Goal: Find specific page/section: Find specific page/section

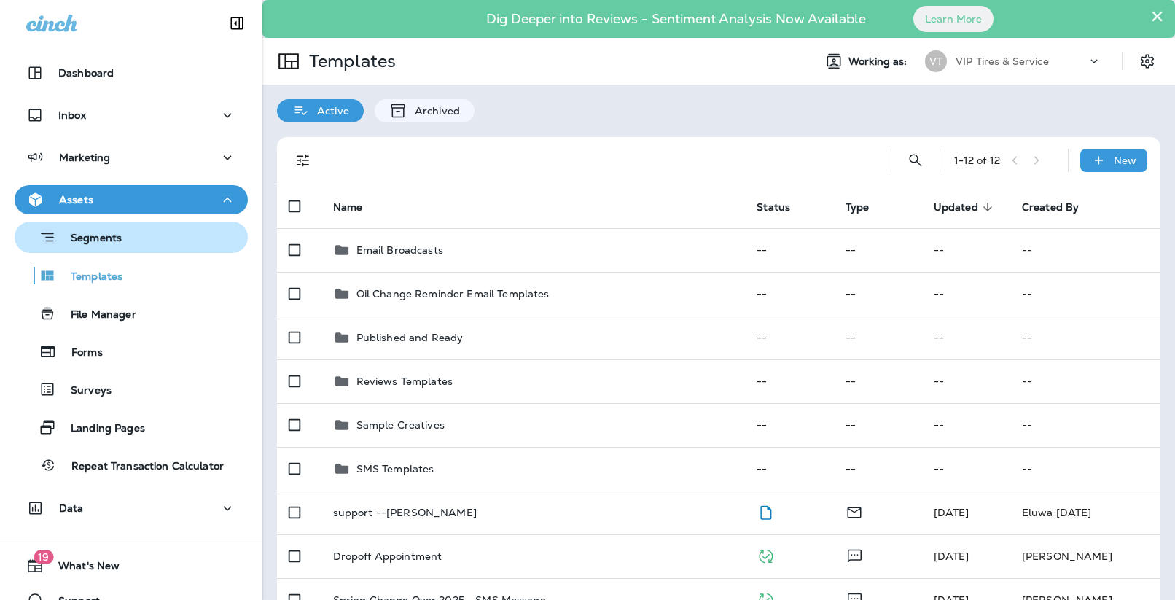
click at [139, 241] on div "Segments" at bounding box center [131, 237] width 222 height 23
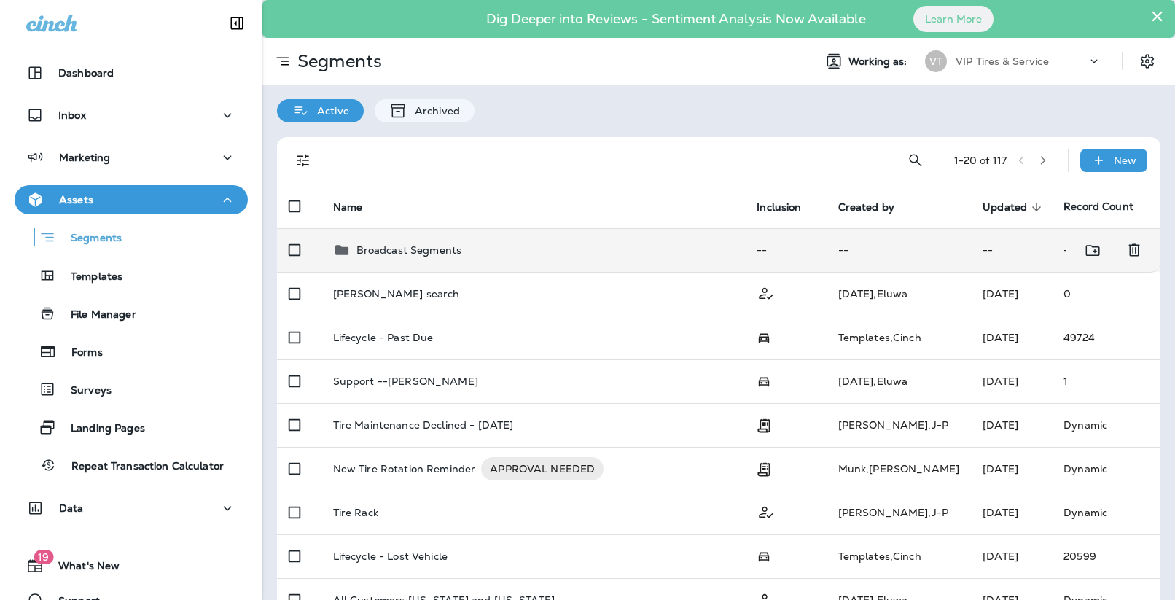
click at [346, 244] on icon at bounding box center [341, 249] width 17 height 17
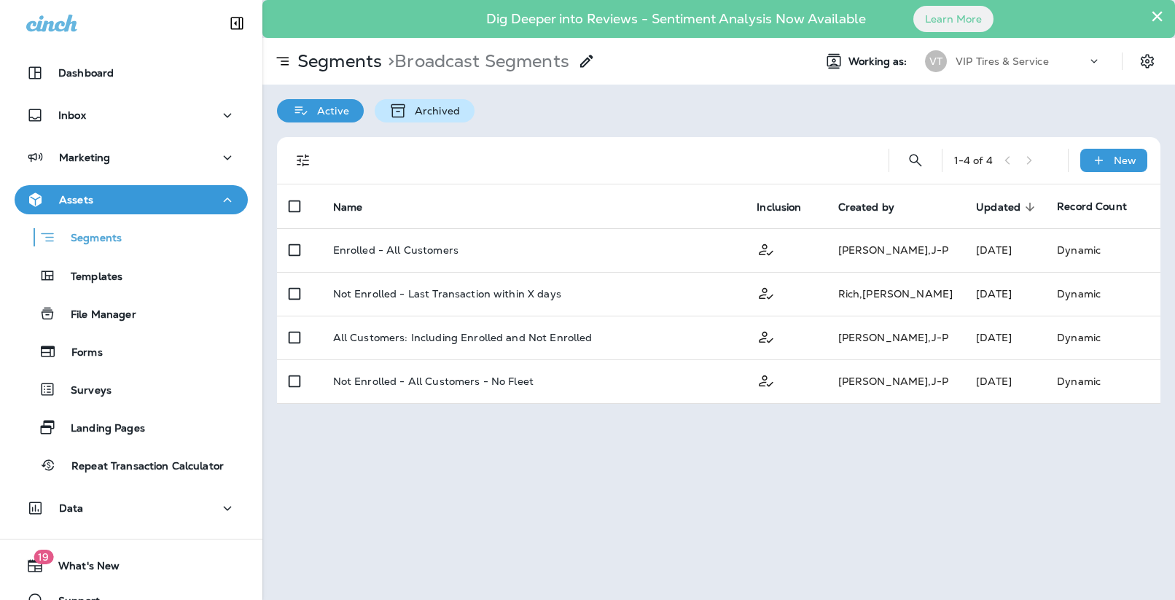
click at [440, 112] on p "Archived" at bounding box center [433, 111] width 52 height 12
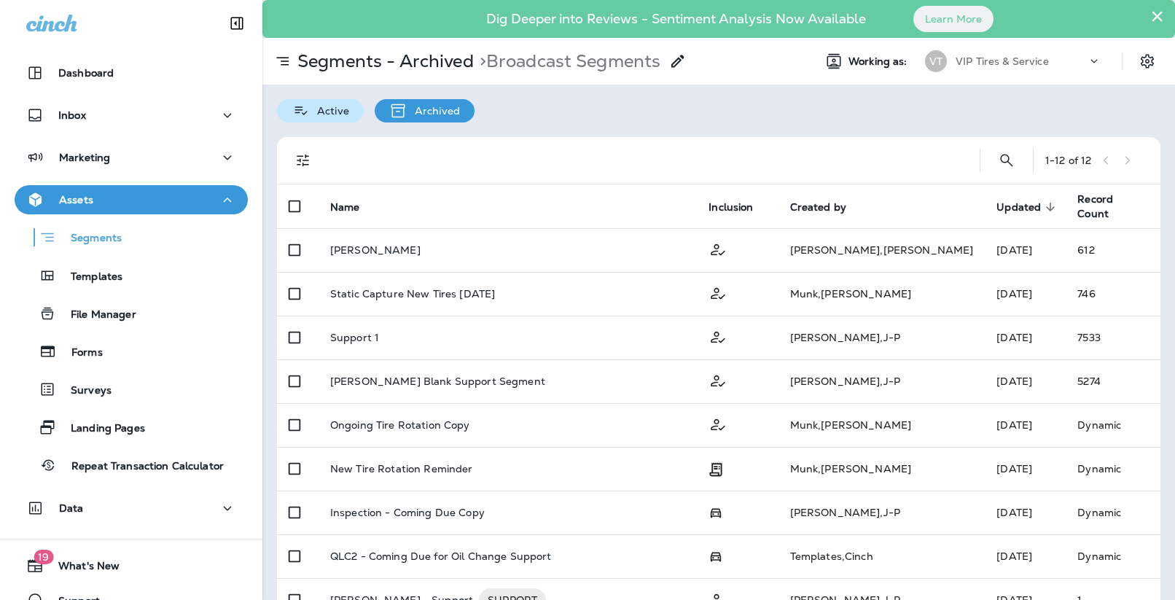
click at [298, 114] on icon at bounding box center [301, 110] width 18 height 17
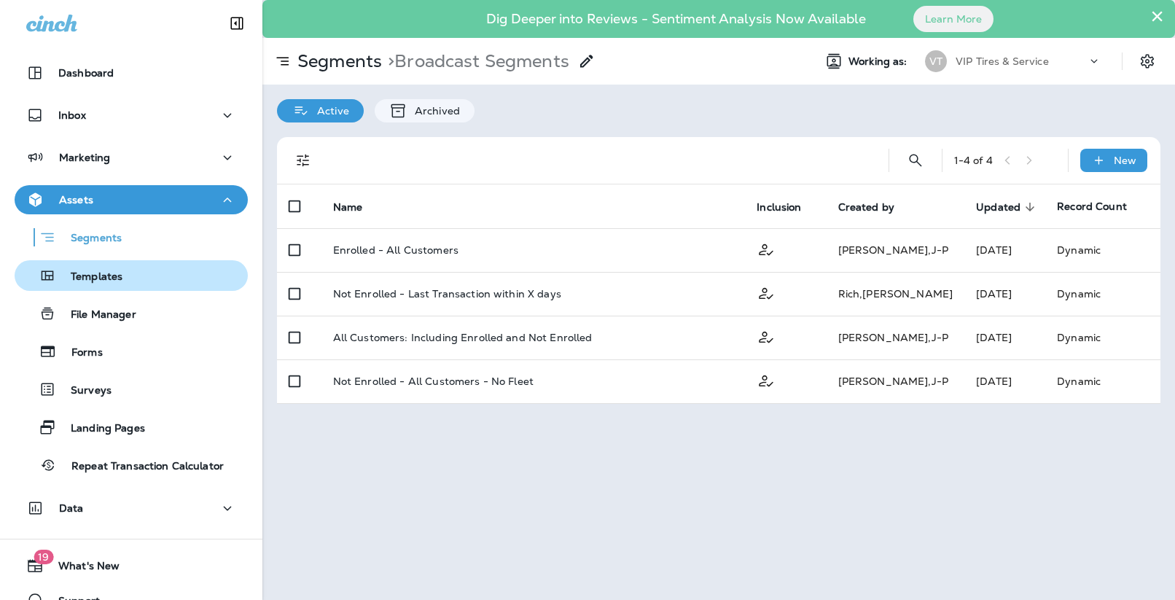
click at [96, 282] on p "Templates" at bounding box center [89, 277] width 66 height 14
